Goal: Check status: Check status

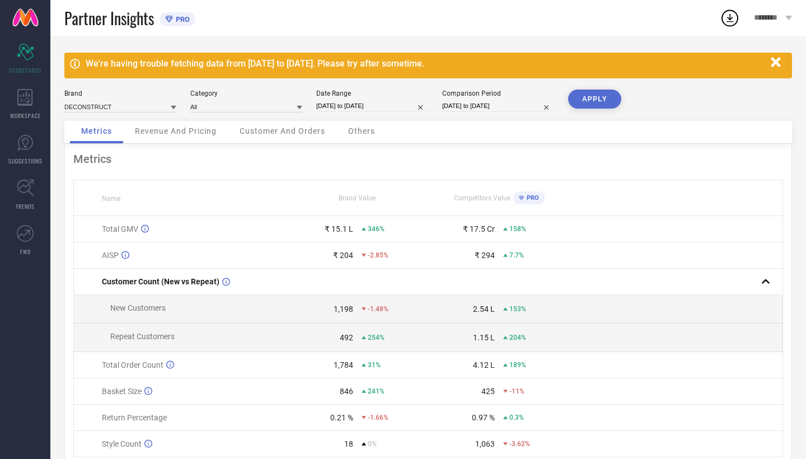
click at [391, 102] on input "[DATE] to [DATE]" at bounding box center [372, 106] width 112 height 12
select select "4"
select select "2025"
select select "5"
select select "2025"
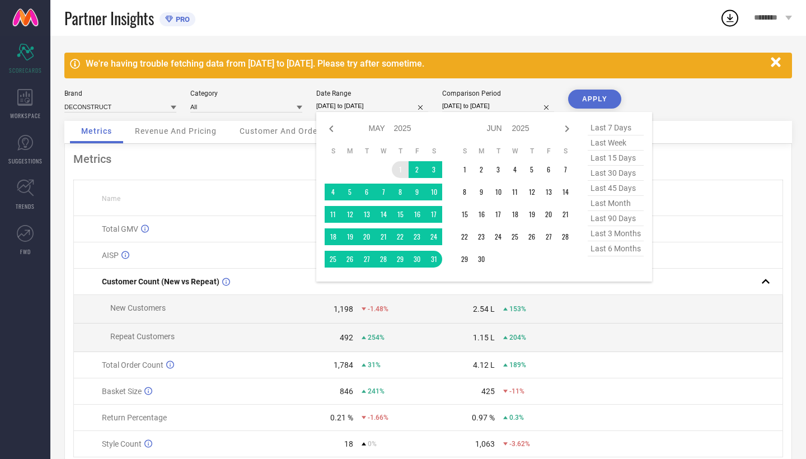
type input "After [DATE]"
click at [399, 172] on td "1" at bounding box center [400, 169] width 17 height 17
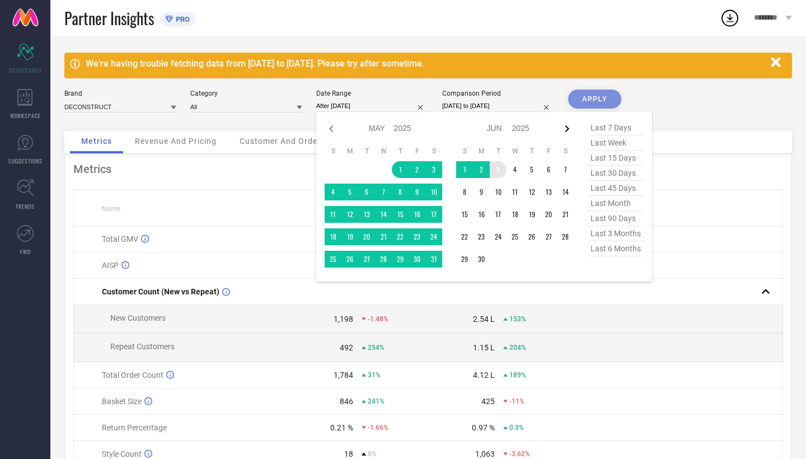
click at [569, 131] on icon at bounding box center [566, 128] width 13 height 13
select select "5"
select select "2025"
select select "6"
select select "2025"
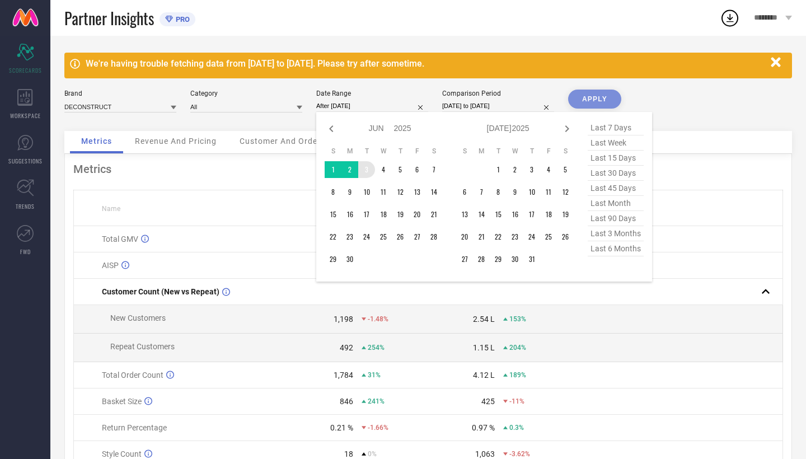
click at [569, 131] on icon at bounding box center [566, 128] width 13 height 13
select select "6"
select select "2025"
select select "7"
select select "2025"
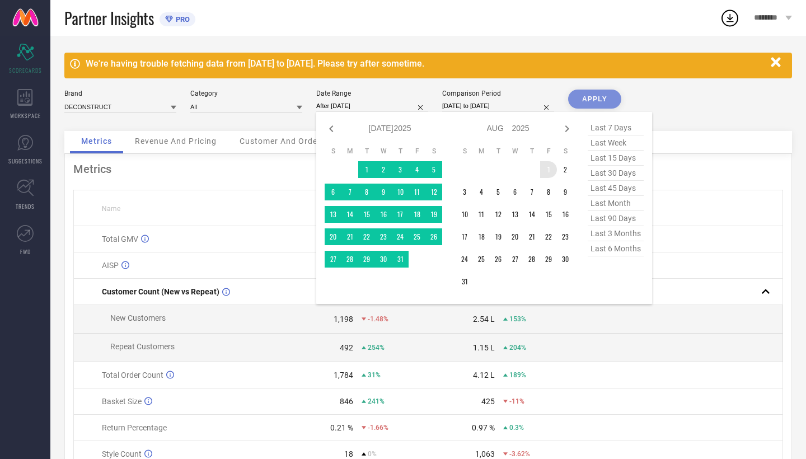
type input "[DATE] to [DATE]"
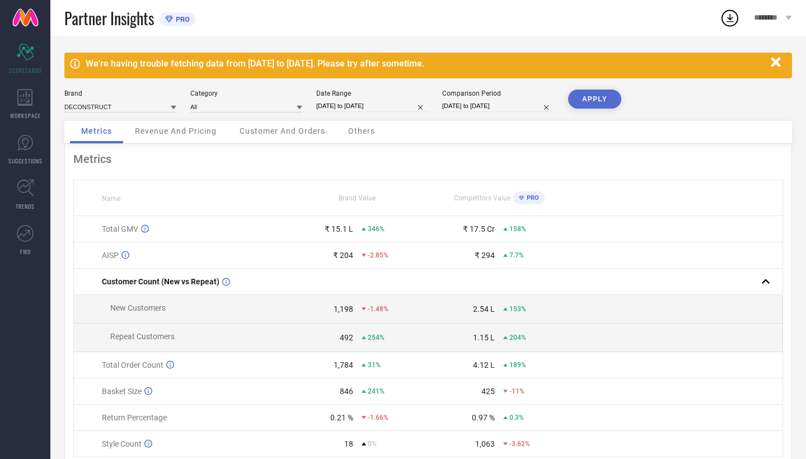
click at [393, 113] on div "Date Range [DATE] to [DATE]" at bounding box center [372, 101] width 112 height 23
click at [385, 105] on input "[DATE] to [DATE]" at bounding box center [372, 106] width 112 height 12
select select "4"
select select "2025"
select select "5"
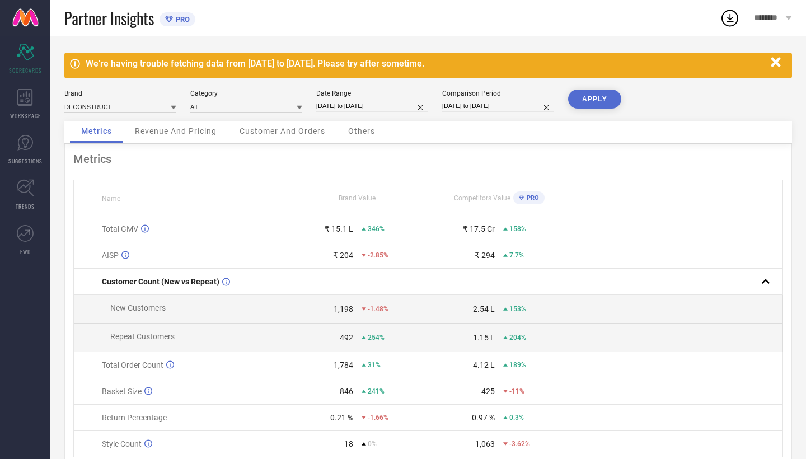
select select "2025"
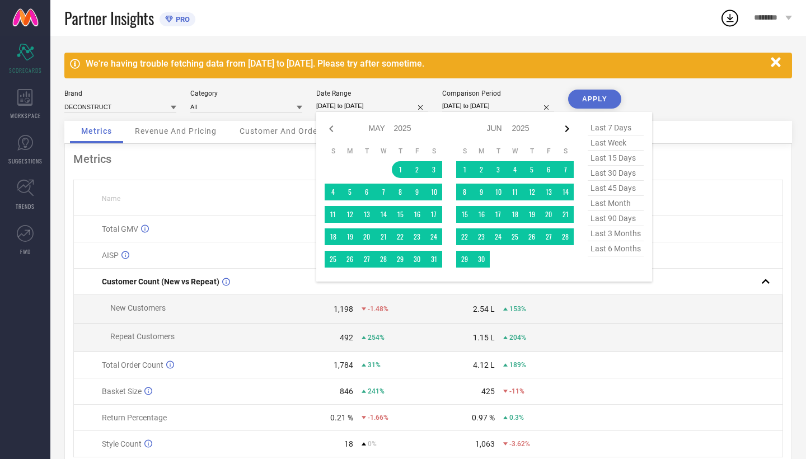
click at [566, 134] on icon at bounding box center [566, 128] width 13 height 13
select select "5"
select select "2025"
select select "6"
select select "2025"
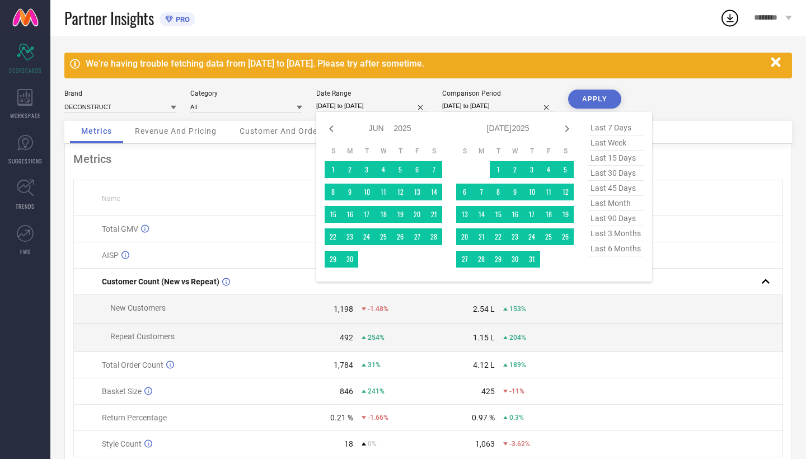
click at [566, 134] on icon at bounding box center [566, 128] width 13 height 13
select select "6"
select select "2025"
select select "7"
select select "2025"
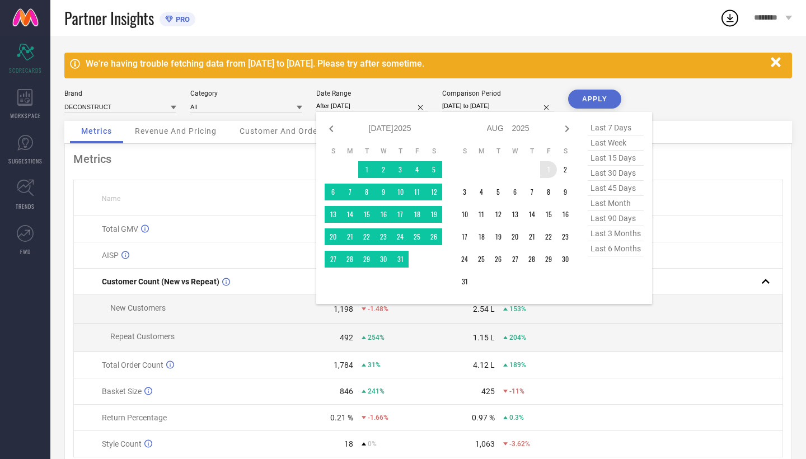
click at [546, 170] on td "1" at bounding box center [548, 169] width 17 height 17
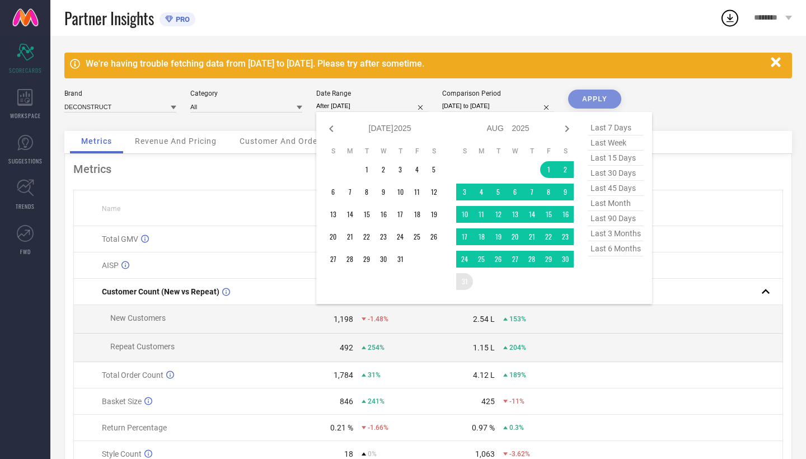
type input "[DATE] to [DATE]"
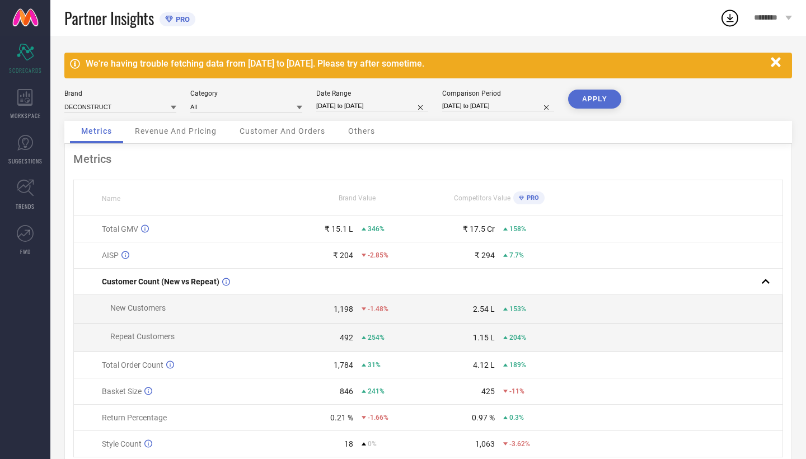
click at [477, 109] on input "[DATE] to [DATE]" at bounding box center [498, 106] width 112 height 12
select select "2"
select select "2024"
select select "3"
select select "2024"
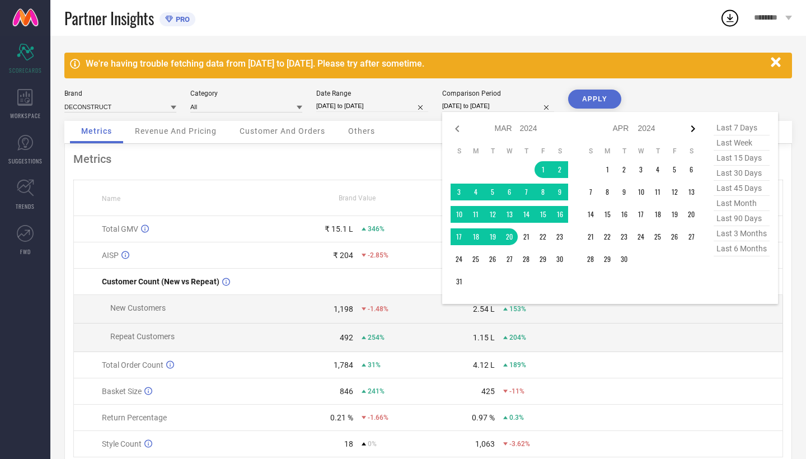
click at [687, 133] on icon at bounding box center [692, 128] width 13 height 13
select select "3"
select select "2024"
select select "4"
select select "2024"
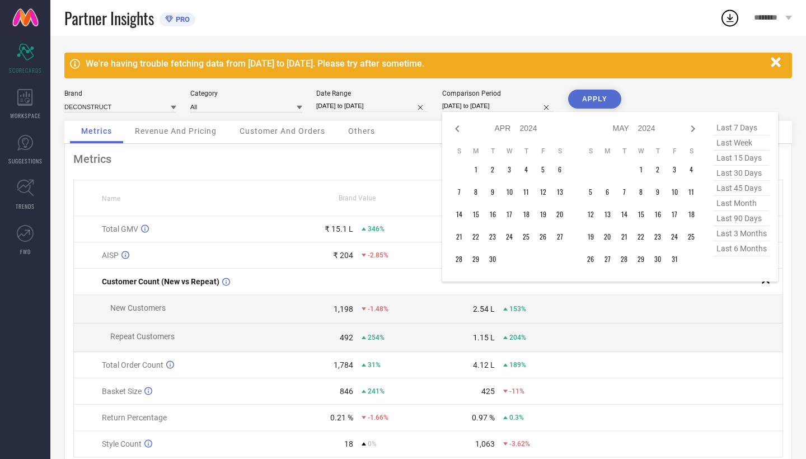
click at [687, 133] on icon at bounding box center [692, 128] width 13 height 13
select select "4"
select select "2024"
select select "5"
select select "2024"
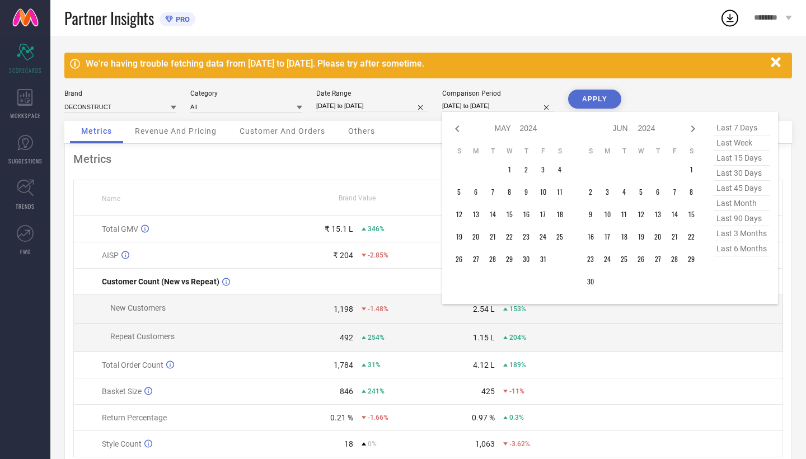
click at [687, 133] on icon at bounding box center [692, 128] width 13 height 13
select select "5"
select select "2024"
select select "6"
select select "2024"
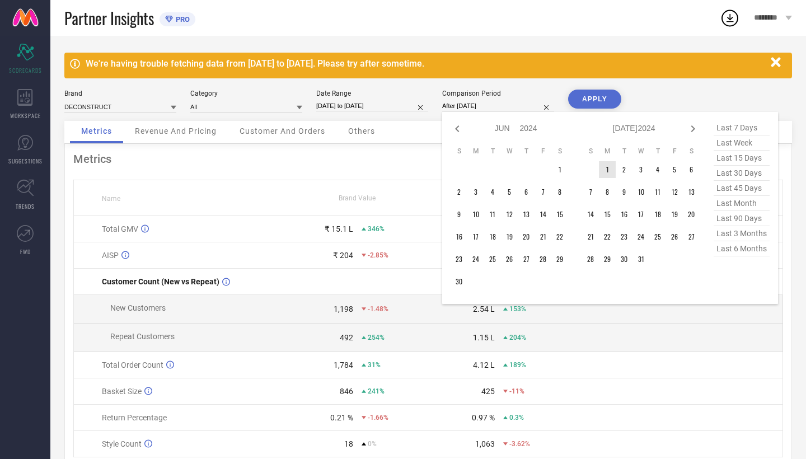
click at [604, 174] on td "1" at bounding box center [607, 169] width 17 height 17
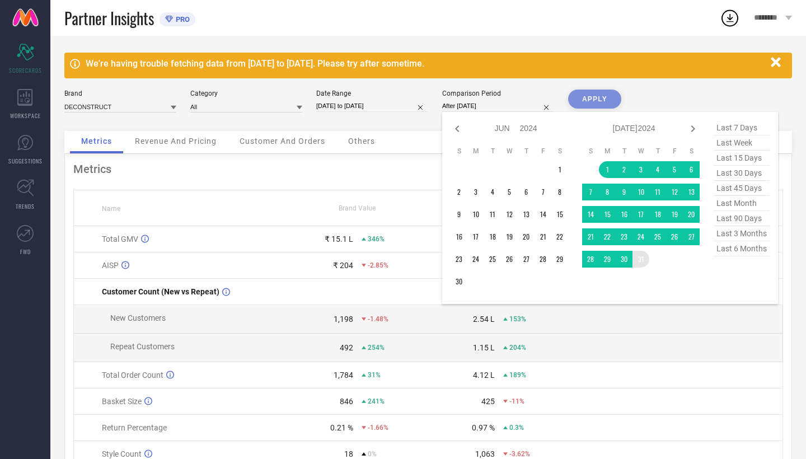
type input "[DATE] to [DATE]"
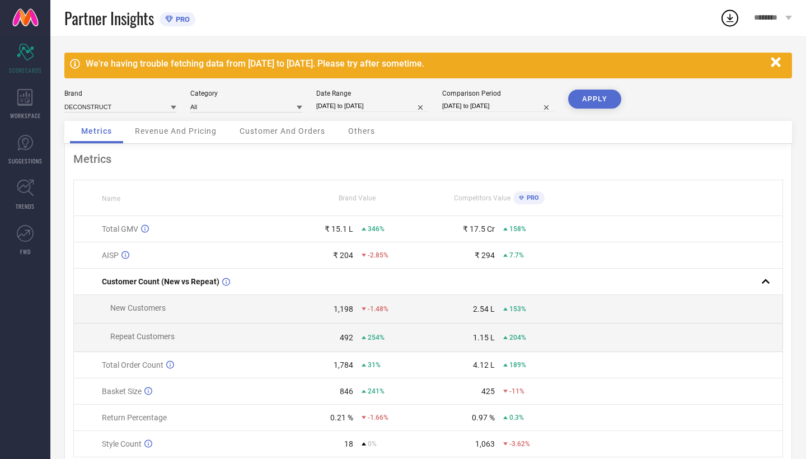
click at [598, 104] on button "APPLY" at bounding box center [594, 99] width 53 height 19
